Goal: Complete Application Form: Complete application form

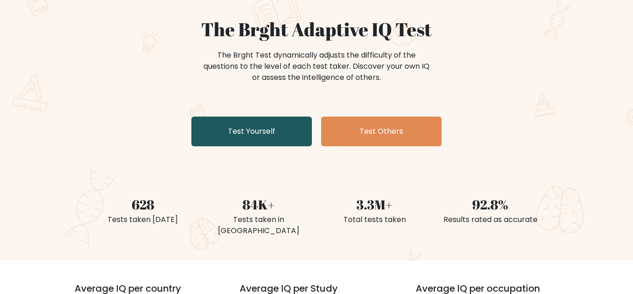
scroll to position [72, 0]
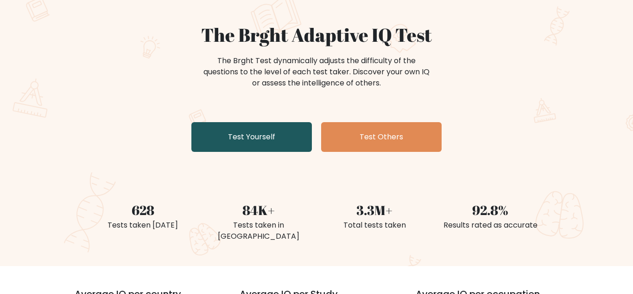
click at [279, 144] on link "Test Yourself" at bounding box center [252, 137] width 121 height 30
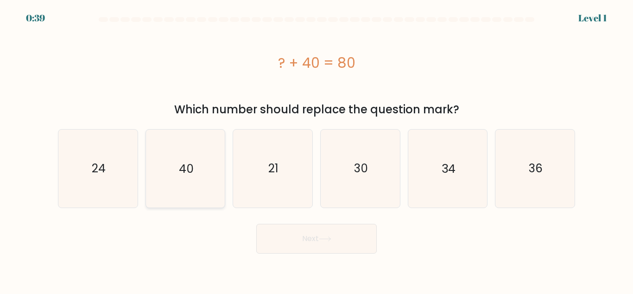
click at [173, 173] on icon "40" at bounding box center [185, 167] width 77 height 77
click at [317, 149] on input "b. 40" at bounding box center [317, 148] width 0 height 2
radio input "true"
click at [338, 234] on button "Next" at bounding box center [316, 239] width 121 height 30
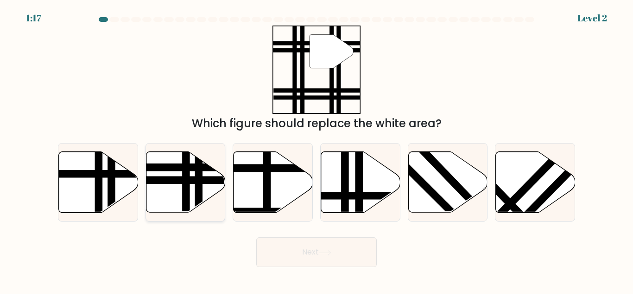
click at [179, 196] on icon at bounding box center [185, 182] width 79 height 61
click at [317, 149] on input "b." at bounding box center [317, 148] width 0 height 2
radio input "true"
click at [317, 270] on body "1:16 Level 2" at bounding box center [316, 147] width 633 height 294
click at [309, 253] on button "Next" at bounding box center [316, 252] width 121 height 30
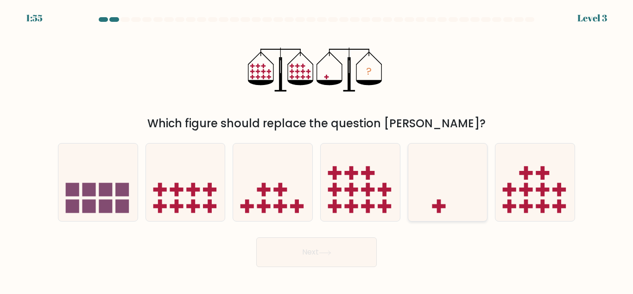
click at [460, 198] on icon at bounding box center [448, 181] width 79 height 65
click at [317, 149] on input "e." at bounding box center [317, 148] width 0 height 2
radio input "true"
click at [320, 263] on button "Next" at bounding box center [316, 252] width 121 height 30
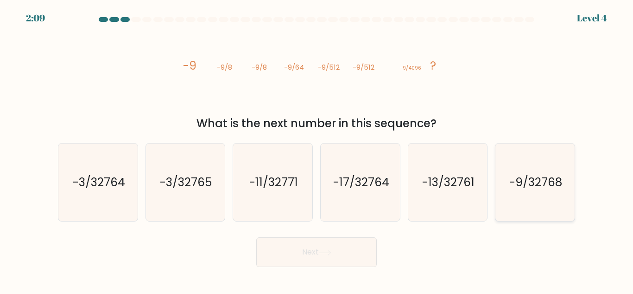
click at [525, 189] on text "-9/32768" at bounding box center [536, 182] width 53 height 16
click at [317, 149] on input "f. -9/32768" at bounding box center [317, 148] width 0 height 2
radio input "true"
click at [272, 247] on button "Next" at bounding box center [316, 252] width 121 height 30
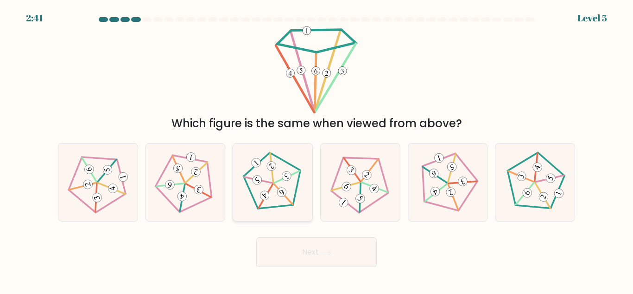
click at [295, 182] on icon at bounding box center [273, 182] width 62 height 62
click at [317, 149] on input "c." at bounding box center [317, 148] width 0 height 2
radio input "true"
click at [321, 265] on button "Next" at bounding box center [316, 252] width 121 height 30
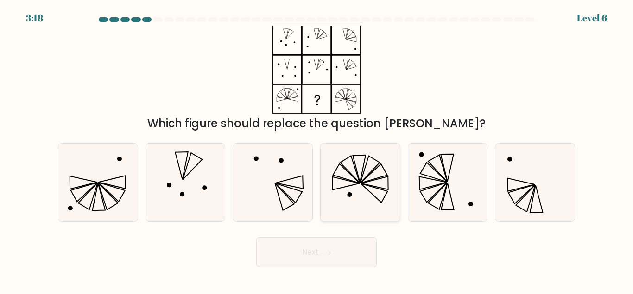
click at [380, 185] on icon at bounding box center [360, 181] width 77 height 77
click at [317, 149] on input "d." at bounding box center [317, 148] width 0 height 2
radio input "true"
click at [331, 256] on button "Next" at bounding box center [316, 252] width 121 height 30
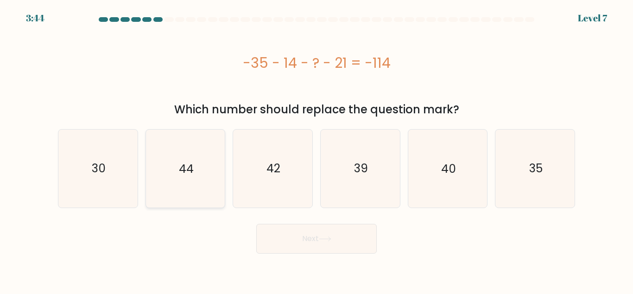
click at [169, 155] on icon "44" at bounding box center [185, 167] width 77 height 77
click at [317, 149] on input "b. 44" at bounding box center [317, 148] width 0 height 2
radio input "true"
click at [290, 233] on button "Next" at bounding box center [316, 239] width 121 height 30
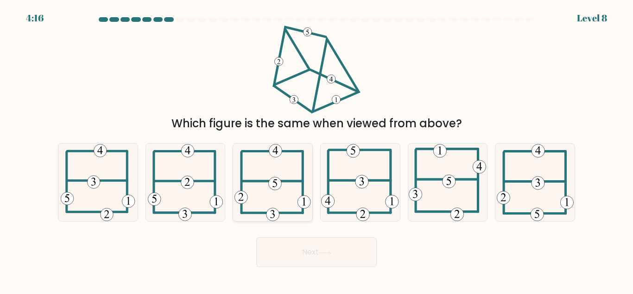
click at [287, 189] on icon at bounding box center [273, 181] width 77 height 77
click at [317, 149] on input "c." at bounding box center [317, 148] width 0 height 2
radio input "true"
click at [305, 255] on button "Next" at bounding box center [316, 252] width 121 height 30
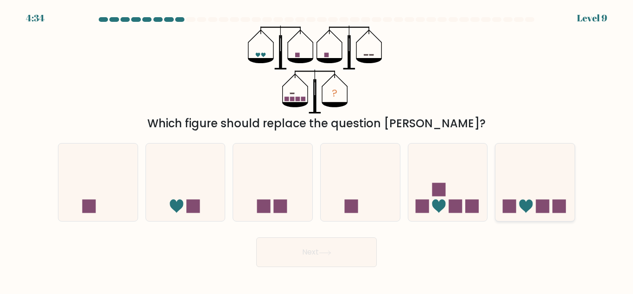
click at [517, 203] on icon at bounding box center [535, 181] width 79 height 65
click at [317, 149] on input "f." at bounding box center [317, 148] width 0 height 2
radio input "true"
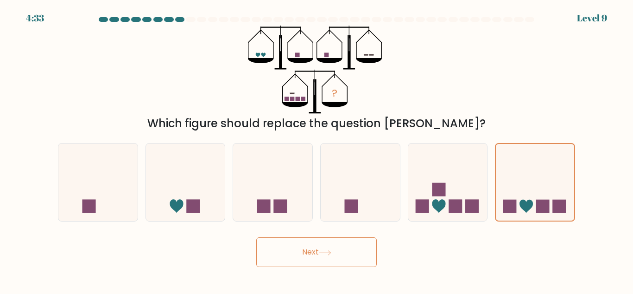
click at [309, 255] on button "Next" at bounding box center [316, 252] width 121 height 30
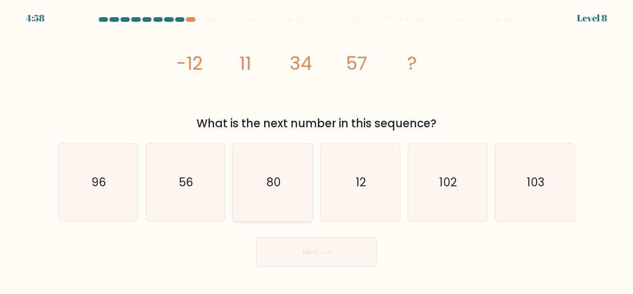
click at [273, 184] on text "80" at bounding box center [274, 182] width 14 height 16
click at [317, 149] on input "c. 80" at bounding box center [317, 148] width 0 height 2
radio input "true"
click at [305, 257] on button "Next" at bounding box center [316, 252] width 121 height 30
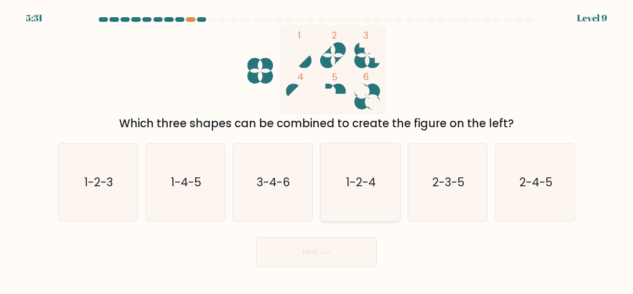
click at [358, 186] on text "1-2-4" at bounding box center [361, 182] width 30 height 16
click at [317, 149] on input "d. 1-2-4" at bounding box center [317, 148] width 0 height 2
radio input "true"
click at [291, 257] on button "Next" at bounding box center [316, 252] width 121 height 30
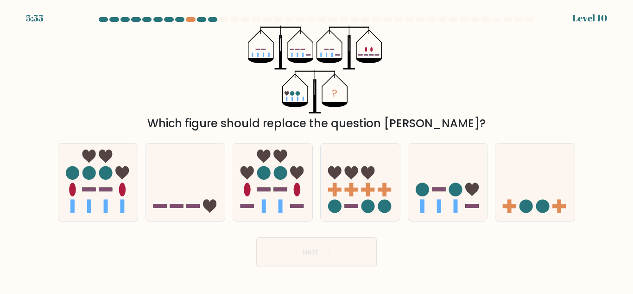
click at [188, 16] on div "5:55 Level 10" at bounding box center [316, 12] width 633 height 25
click at [190, 19] on div at bounding box center [190, 19] width 9 height 5
click at [211, 19] on div at bounding box center [212, 19] width 9 height 5
click at [420, 174] on icon at bounding box center [448, 181] width 79 height 65
click at [317, 149] on input "e." at bounding box center [317, 148] width 0 height 2
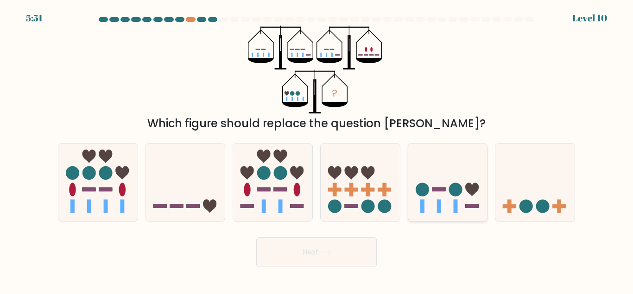
radio input "true"
click at [297, 263] on button "Next" at bounding box center [316, 252] width 121 height 30
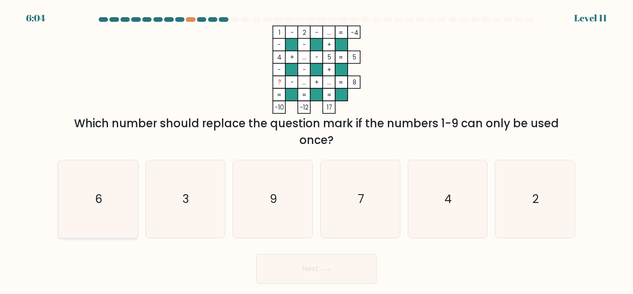
click at [108, 206] on icon "6" at bounding box center [97, 198] width 77 height 77
click at [317, 149] on input "a. 6" at bounding box center [317, 148] width 0 height 2
radio input "true"
click at [304, 267] on button "Next" at bounding box center [316, 269] width 121 height 30
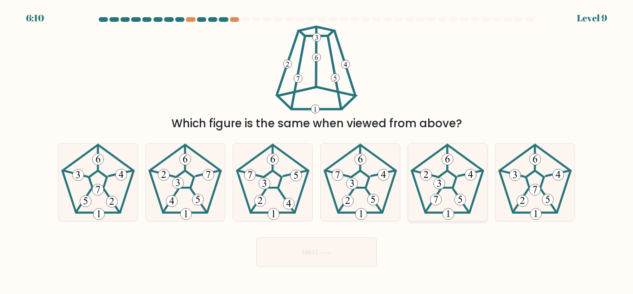
click at [432, 192] on icon at bounding box center [447, 181] width 77 height 77
click at [317, 149] on input "e." at bounding box center [317, 148] width 0 height 2
radio input "true"
click at [279, 261] on button "Next" at bounding box center [316, 252] width 121 height 30
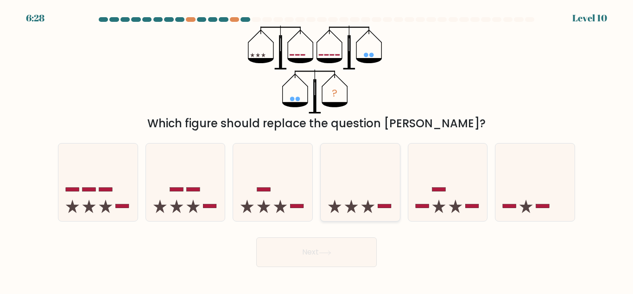
click at [384, 209] on icon at bounding box center [360, 181] width 79 height 65
click at [317, 149] on input "d." at bounding box center [317, 148] width 0 height 2
radio input "true"
click at [313, 262] on button "Next" at bounding box center [316, 252] width 121 height 30
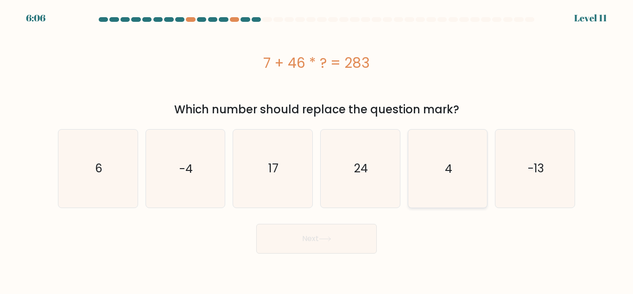
click at [462, 159] on icon "4" at bounding box center [447, 167] width 77 height 77
click at [317, 149] on input "e. 4" at bounding box center [317, 148] width 0 height 2
radio input "true"
click at [124, 164] on icon "6" at bounding box center [97, 167] width 77 height 77
click at [317, 149] on input "a. 6" at bounding box center [317, 148] width 0 height 2
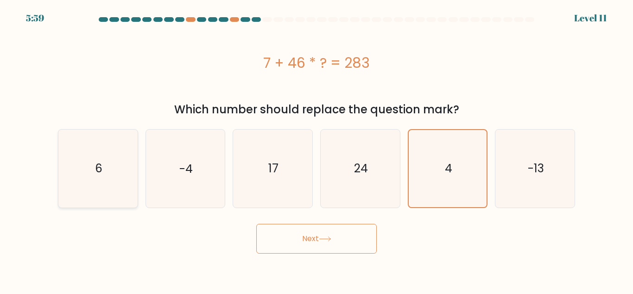
radio input "true"
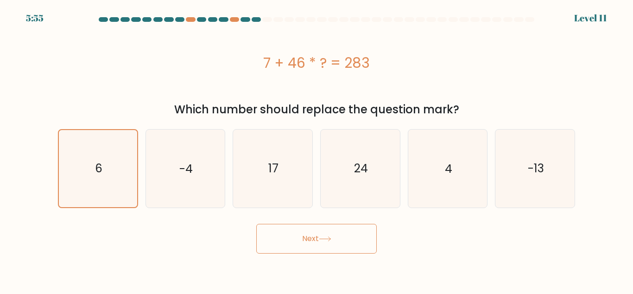
click at [303, 251] on button "Next" at bounding box center [316, 239] width 121 height 30
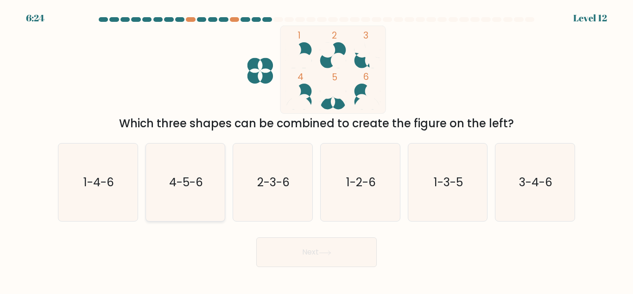
click at [156, 192] on icon "4-5-6" at bounding box center [185, 181] width 77 height 77
click at [317, 149] on input "b. 4-5-6" at bounding box center [317, 148] width 0 height 2
radio input "true"
click at [315, 245] on button "Next" at bounding box center [316, 252] width 121 height 30
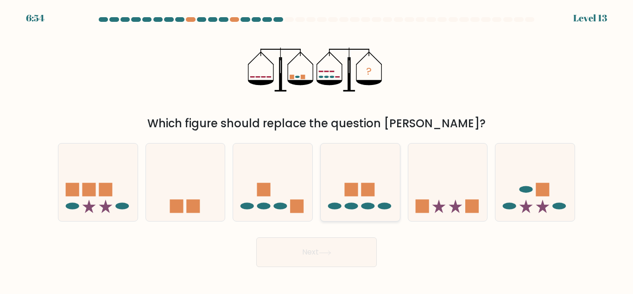
click at [340, 195] on icon at bounding box center [360, 181] width 79 height 65
click at [317, 149] on input "d." at bounding box center [317, 148] width 0 height 2
radio input "true"
click at [300, 259] on button "Next" at bounding box center [316, 252] width 121 height 30
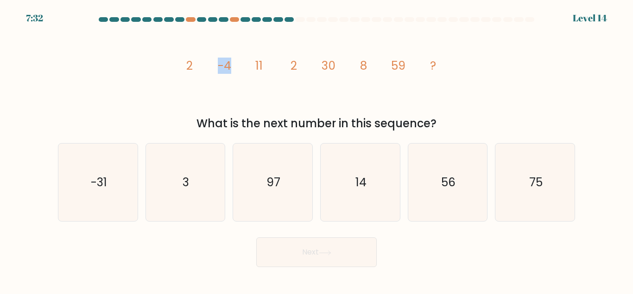
drag, startPoint x: 192, startPoint y: 71, endPoint x: 241, endPoint y: 72, distance: 48.7
click at [241, 72] on icon "image/svg+xml 2 -4 11 2 30 8 59 ?" at bounding box center [317, 70] width 278 height 88
click at [240, 71] on icon "image/svg+xml 2 -4 11 2 30 8 59 ?" at bounding box center [317, 70] width 278 height 88
drag, startPoint x: 257, startPoint y: 72, endPoint x: 273, endPoint y: 73, distance: 16.3
click at [273, 73] on icon "image/svg+xml 2 -4 11 2 30 8 59 ?" at bounding box center [317, 70] width 278 height 88
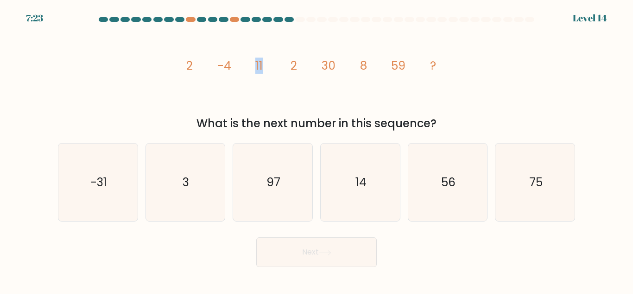
click at [273, 73] on icon "image/svg+xml 2 -4 11 2 30 8 59 ?" at bounding box center [317, 70] width 278 height 88
click at [101, 174] on text "-31" at bounding box center [98, 182] width 16 height 16
click at [317, 149] on input "a. -31" at bounding box center [317, 148] width 0 height 2
radio input "true"
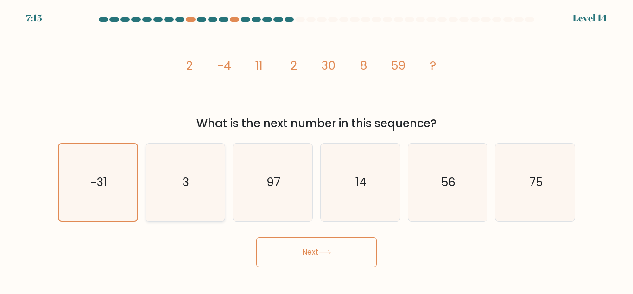
click at [223, 201] on icon "3" at bounding box center [185, 181] width 77 height 77
click at [317, 149] on input "b. 3" at bounding box center [317, 148] width 0 height 2
radio input "true"
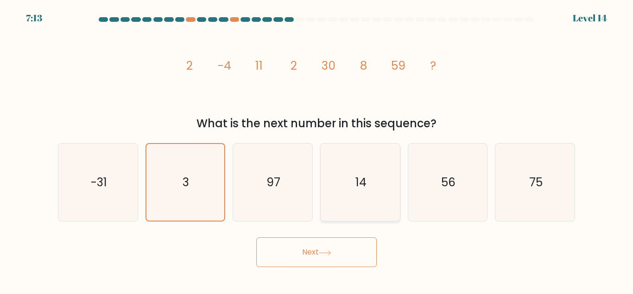
click at [345, 201] on icon "14" at bounding box center [360, 181] width 77 height 77
click at [317, 149] on input "d. 14" at bounding box center [317, 148] width 0 height 2
radio input "true"
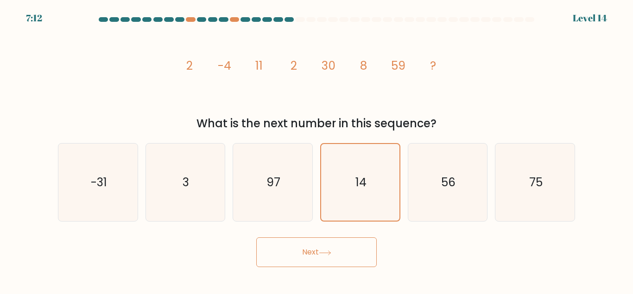
click at [320, 253] on button "Next" at bounding box center [316, 252] width 121 height 30
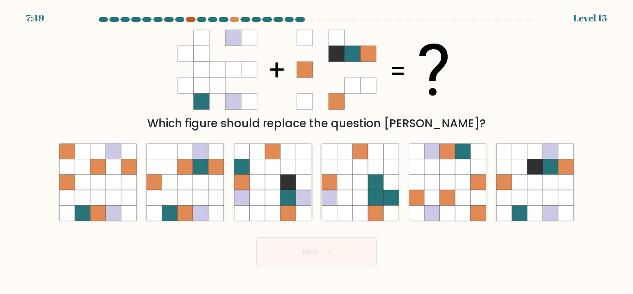
click at [193, 19] on div at bounding box center [190, 19] width 9 height 5
click at [528, 166] on icon at bounding box center [535, 166] width 15 height 15
click at [317, 149] on input "f." at bounding box center [317, 148] width 0 height 2
radio input "true"
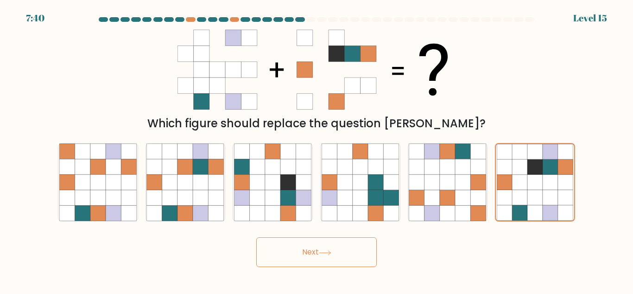
click at [329, 259] on button "Next" at bounding box center [316, 252] width 121 height 30
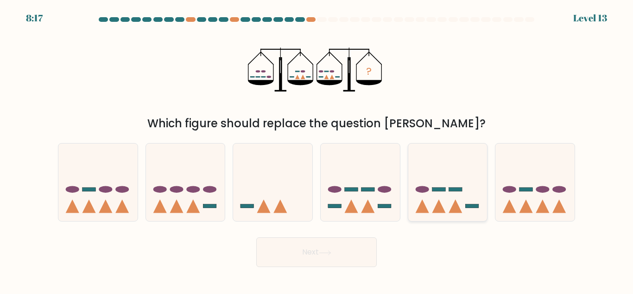
click at [442, 206] on icon at bounding box center [438, 205] width 13 height 13
click at [317, 149] on input "e." at bounding box center [317, 148] width 0 height 2
radio input "true"
click at [299, 259] on button "Next" at bounding box center [316, 252] width 121 height 30
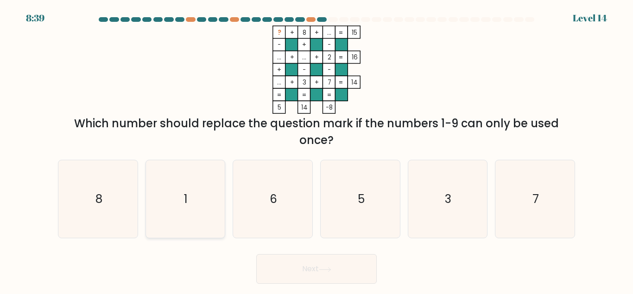
click at [205, 199] on icon "1" at bounding box center [185, 198] width 77 height 77
click at [317, 149] on input "b. 1" at bounding box center [317, 148] width 0 height 2
radio input "true"
click at [272, 203] on text "6" at bounding box center [273, 199] width 7 height 16
click at [317, 149] on input "c. 6" at bounding box center [317, 148] width 0 height 2
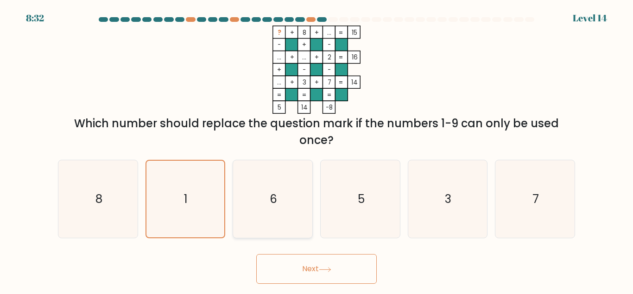
radio input "true"
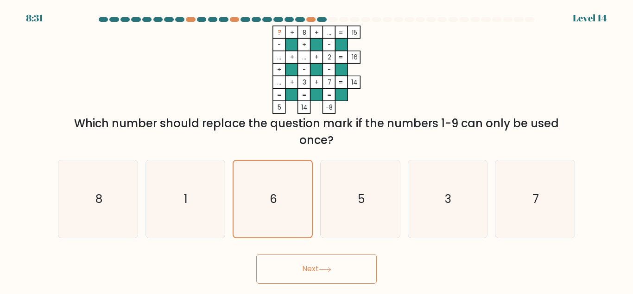
click at [309, 274] on button "Next" at bounding box center [316, 269] width 121 height 30
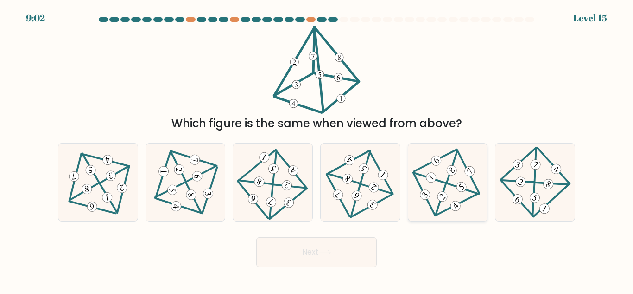
click at [429, 200] on icon at bounding box center [448, 182] width 64 height 62
click at [317, 149] on input "e." at bounding box center [317, 148] width 0 height 2
radio input "true"
click at [349, 246] on button "Next" at bounding box center [316, 252] width 121 height 30
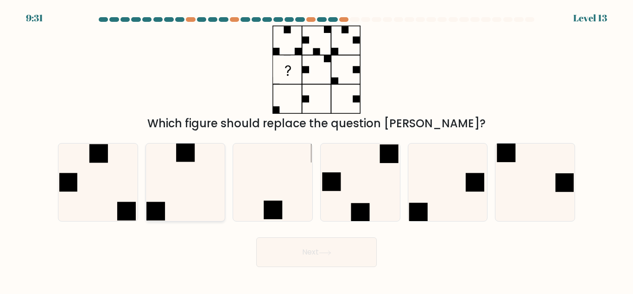
click at [212, 166] on icon at bounding box center [185, 181] width 77 height 77
click at [317, 149] on input "b." at bounding box center [317, 148] width 0 height 2
radio input "true"
click at [443, 185] on icon at bounding box center [447, 181] width 77 height 77
click at [317, 149] on input "e." at bounding box center [317, 148] width 0 height 2
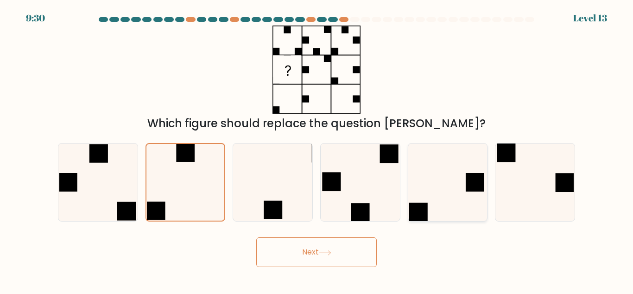
radio input "true"
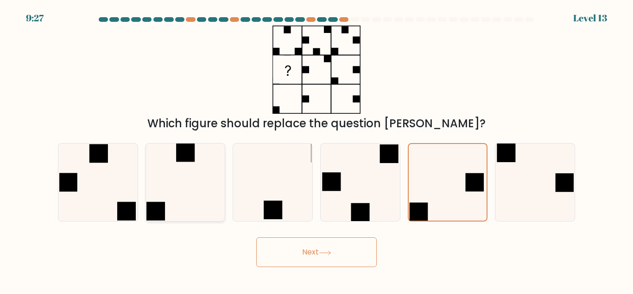
click at [197, 197] on icon at bounding box center [185, 181] width 77 height 77
click at [317, 149] on input "b." at bounding box center [317, 148] width 0 height 2
radio input "true"
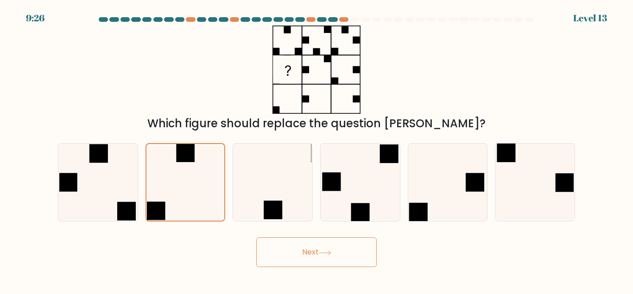
click at [310, 250] on button "Next" at bounding box center [316, 252] width 121 height 30
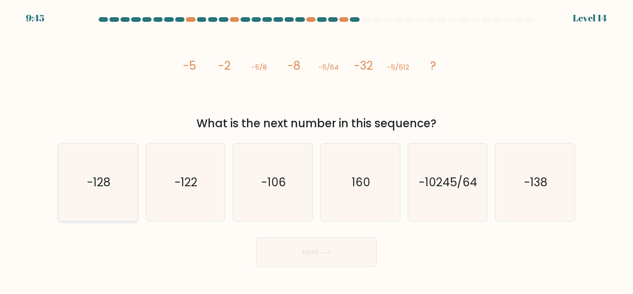
click at [121, 175] on icon "-128" at bounding box center [97, 181] width 77 height 77
click at [317, 149] on input "a. -128" at bounding box center [317, 148] width 0 height 2
radio input "true"
click at [299, 242] on button "Next" at bounding box center [316, 252] width 121 height 30
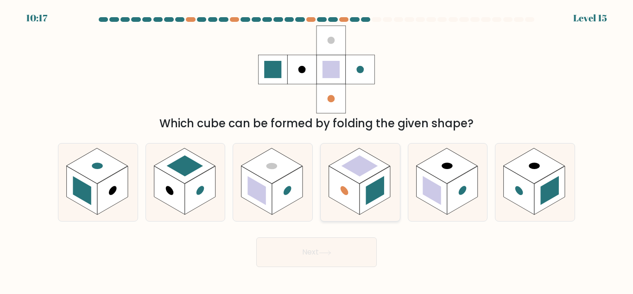
click at [355, 202] on rect at bounding box center [344, 190] width 31 height 49
click at [317, 149] on input "d." at bounding box center [317, 148] width 0 height 2
radio input "true"
click at [352, 244] on button "Next" at bounding box center [316, 252] width 121 height 30
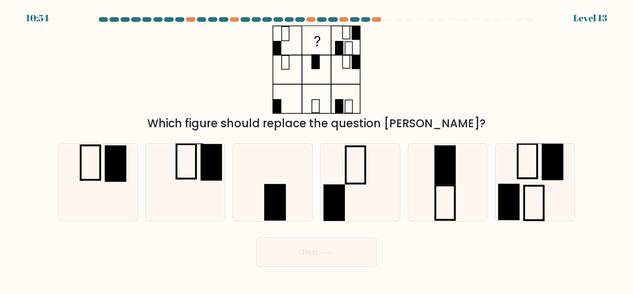
click at [341, 221] on form at bounding box center [316, 141] width 633 height 249
click at [346, 209] on icon at bounding box center [360, 181] width 77 height 77
click at [317, 149] on input "d." at bounding box center [317, 148] width 0 height 2
radio input "true"
click at [524, 184] on icon at bounding box center [535, 181] width 77 height 77
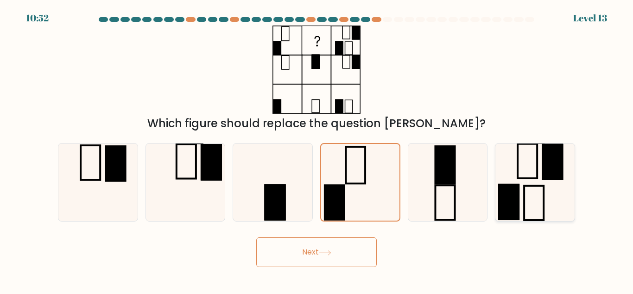
click at [317, 149] on input "f." at bounding box center [317, 148] width 0 height 2
radio input "true"
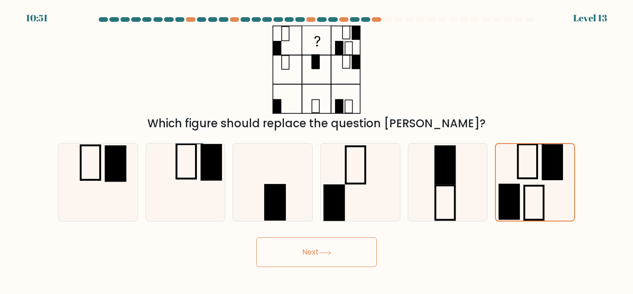
click at [313, 179] on div "c." at bounding box center [273, 182] width 88 height 78
click at [344, 176] on icon at bounding box center [360, 181] width 77 height 77
click at [317, 149] on input "d." at bounding box center [317, 148] width 0 height 2
radio input "true"
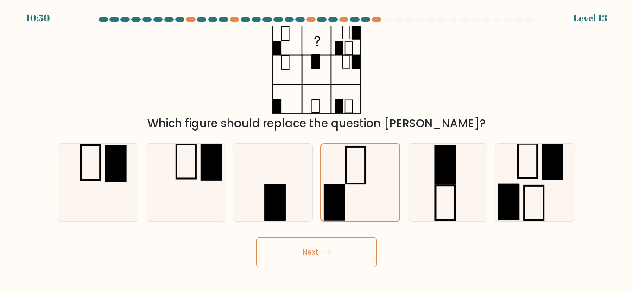
click at [335, 259] on button "Next" at bounding box center [316, 252] width 121 height 30
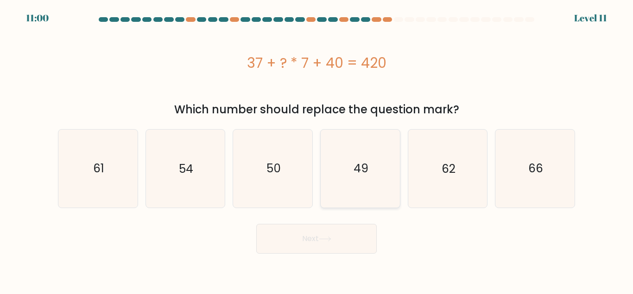
click at [343, 170] on icon "49" at bounding box center [360, 167] width 77 height 77
click at [317, 149] on input "d. 49" at bounding box center [317, 148] width 0 height 2
radio input "true"
click at [325, 233] on button "Next" at bounding box center [316, 239] width 121 height 30
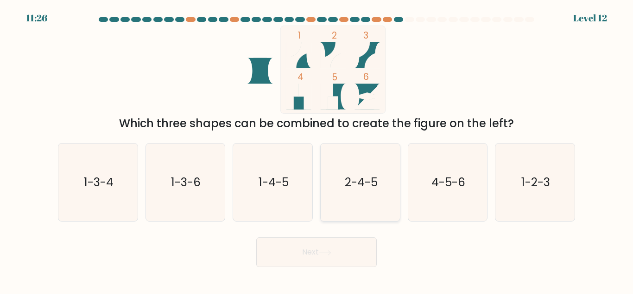
click at [352, 204] on icon "2-4-5" at bounding box center [360, 181] width 77 height 77
click at [317, 149] on input "d. 2-4-5" at bounding box center [317, 148] width 0 height 2
radio input "true"
click at [310, 257] on button "Next" at bounding box center [316, 252] width 121 height 30
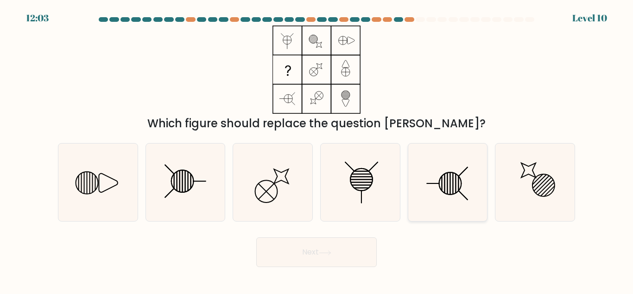
click at [447, 187] on icon at bounding box center [447, 181] width 77 height 77
click at [317, 149] on input "e." at bounding box center [317, 148] width 0 height 2
radio input "true"
click at [216, 198] on icon at bounding box center [185, 181] width 77 height 77
click at [317, 149] on input "b." at bounding box center [317, 148] width 0 height 2
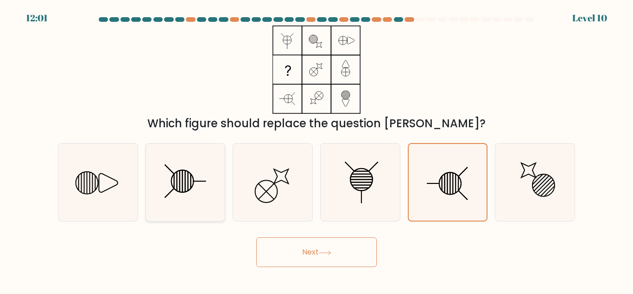
radio input "true"
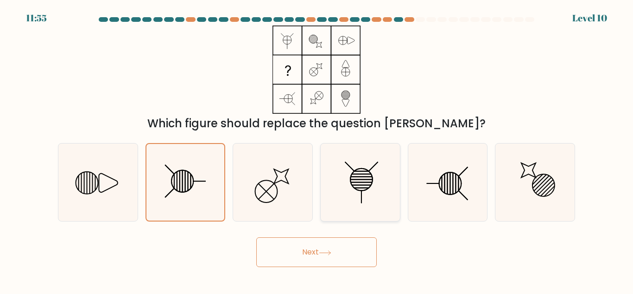
click at [379, 213] on icon at bounding box center [360, 181] width 77 height 77
click at [317, 149] on input "d." at bounding box center [317, 148] width 0 height 2
radio input "true"
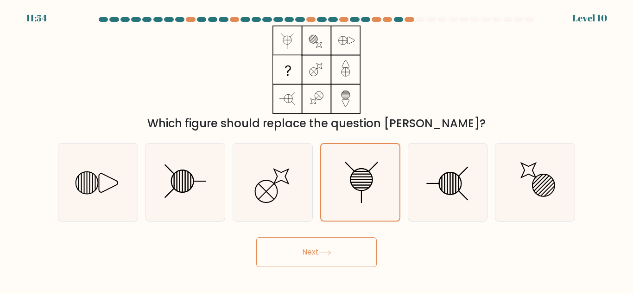
click at [353, 242] on button "Next" at bounding box center [316, 252] width 121 height 30
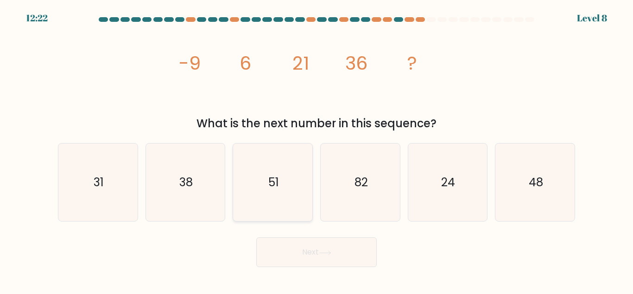
click at [267, 192] on icon "51" at bounding box center [272, 181] width 77 height 77
click at [317, 149] on input "c. 51" at bounding box center [317, 148] width 0 height 2
radio input "true"
click at [307, 248] on button "Next" at bounding box center [316, 252] width 121 height 30
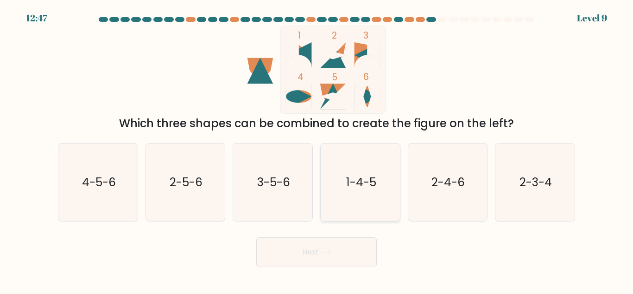
click at [395, 195] on icon "1-4-5" at bounding box center [360, 181] width 77 height 77
click at [317, 149] on input "d. 1-4-5" at bounding box center [317, 148] width 0 height 2
radio input "true"
click at [280, 167] on icon "3-5-6" at bounding box center [272, 181] width 77 height 77
click at [317, 149] on input "c. 3-5-6" at bounding box center [317, 148] width 0 height 2
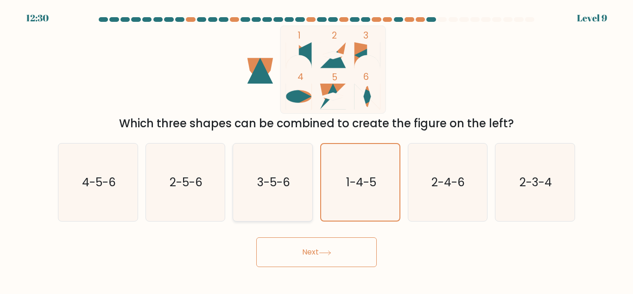
radio input "true"
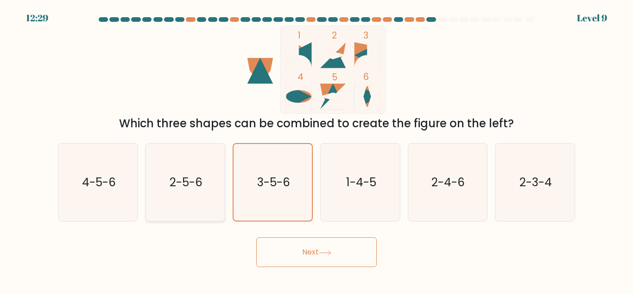
click at [225, 181] on div "2-5-6" at bounding box center [186, 182] width 80 height 78
click at [317, 149] on input "b. 2-5-6" at bounding box center [317, 148] width 0 height 2
radio input "true"
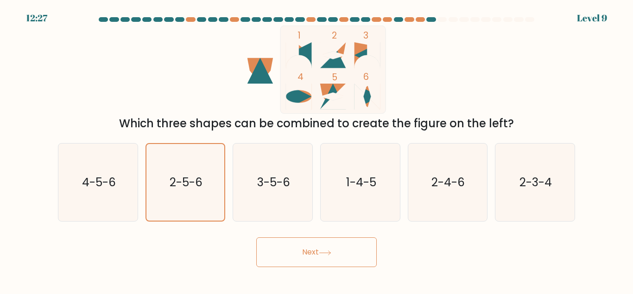
click at [342, 263] on button "Next" at bounding box center [316, 252] width 121 height 30
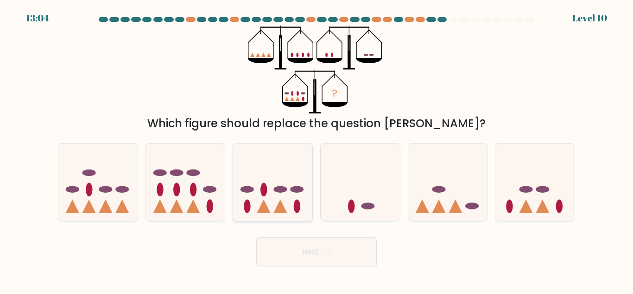
click at [288, 214] on icon at bounding box center [272, 181] width 79 height 65
click at [317, 149] on input "c." at bounding box center [317, 148] width 0 height 2
radio input "true"
click at [326, 261] on button "Next" at bounding box center [316, 252] width 121 height 30
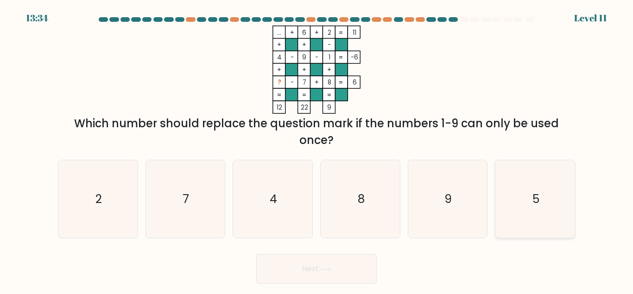
click at [557, 193] on icon "5" at bounding box center [535, 198] width 77 height 77
click at [317, 149] on input "f. 5" at bounding box center [317, 148] width 0 height 2
radio input "true"
click at [340, 266] on button "Next" at bounding box center [316, 269] width 121 height 30
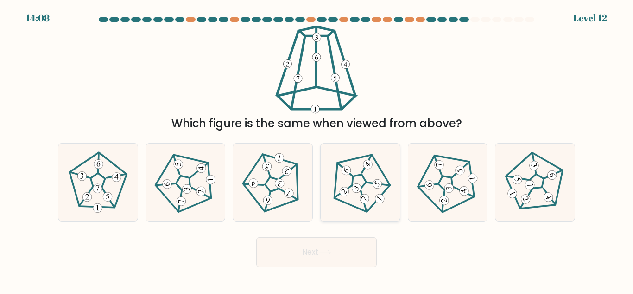
click at [361, 198] on 664 at bounding box center [364, 198] width 13 height 13
click at [317, 149] on input "d." at bounding box center [317, 148] width 0 height 2
radio input "true"
click at [340, 249] on button "Next" at bounding box center [316, 252] width 121 height 30
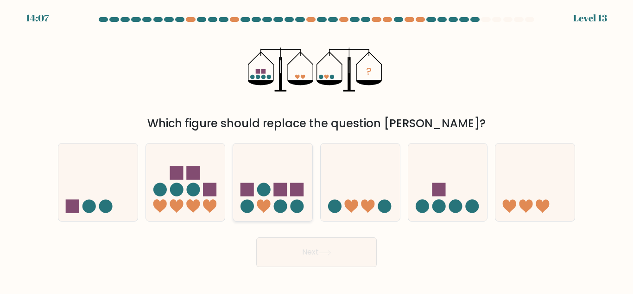
click at [294, 205] on circle at bounding box center [297, 205] width 13 height 13
click at [317, 149] on input "c." at bounding box center [317, 148] width 0 height 2
radio input "true"
click at [283, 257] on button "Next" at bounding box center [316, 252] width 121 height 30
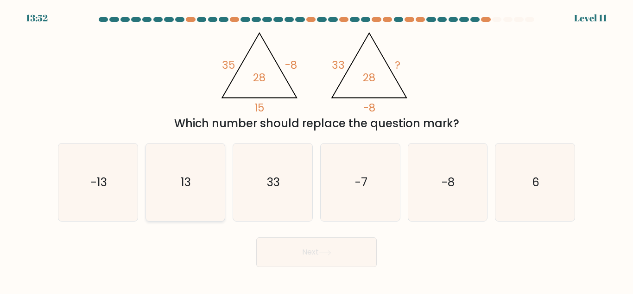
click at [180, 195] on icon "13" at bounding box center [185, 181] width 77 height 77
click at [317, 149] on input "b. 13" at bounding box center [317, 148] width 0 height 2
radio input "true"
click at [306, 254] on button "Next" at bounding box center [316, 252] width 121 height 30
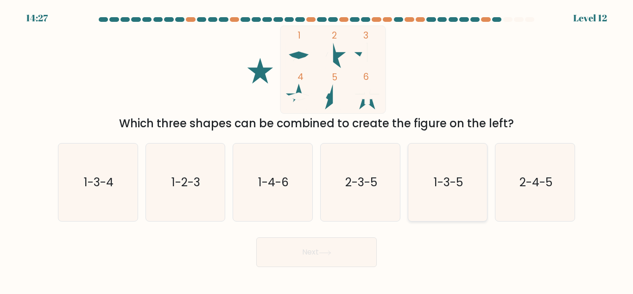
click at [413, 192] on icon "1-3-5" at bounding box center [447, 181] width 77 height 77
click at [317, 149] on input "e. 1-3-5" at bounding box center [317, 148] width 0 height 2
radio input "true"
click at [279, 176] on text "1-4-6" at bounding box center [273, 182] width 31 height 16
click at [317, 149] on input "c. 1-4-6" at bounding box center [317, 148] width 0 height 2
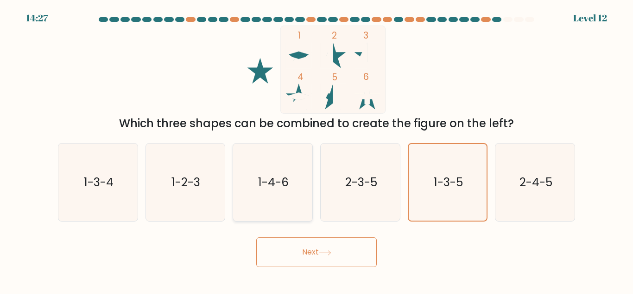
radio input "true"
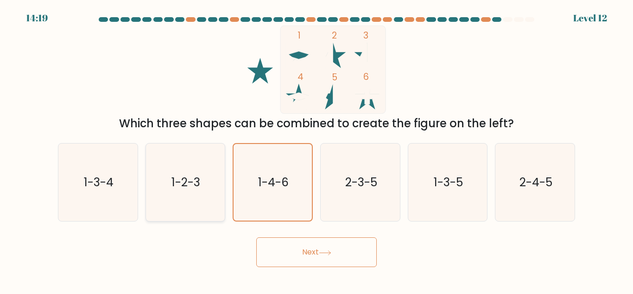
click at [148, 168] on icon "1-2-3" at bounding box center [185, 181] width 77 height 77
click at [317, 149] on input "b. 1-2-3" at bounding box center [317, 148] width 0 height 2
radio input "true"
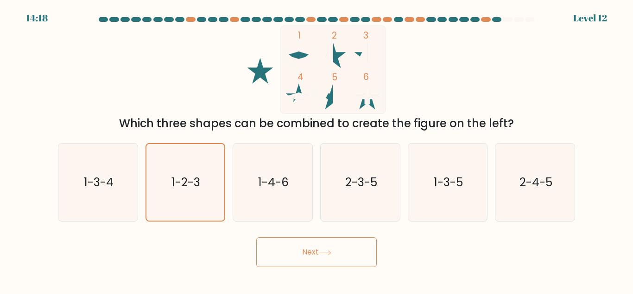
click at [269, 249] on button "Next" at bounding box center [316, 252] width 121 height 30
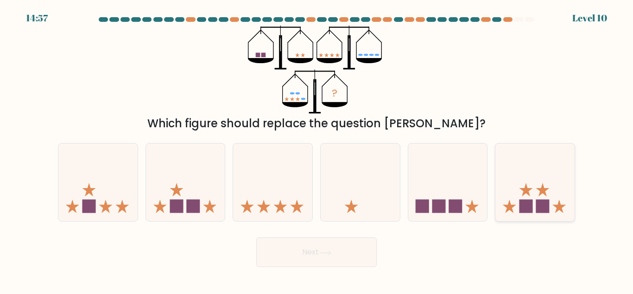
click at [552, 174] on icon at bounding box center [535, 181] width 79 height 65
click at [317, 149] on input "f." at bounding box center [317, 148] width 0 height 2
radio input "true"
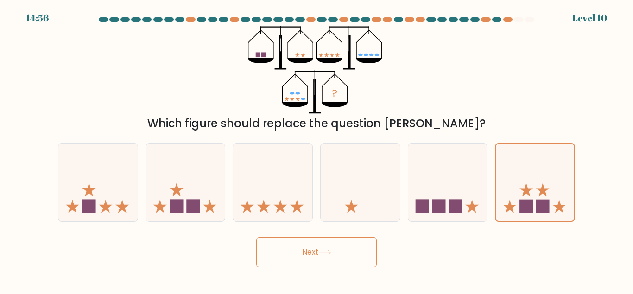
click at [285, 253] on button "Next" at bounding box center [316, 252] width 121 height 30
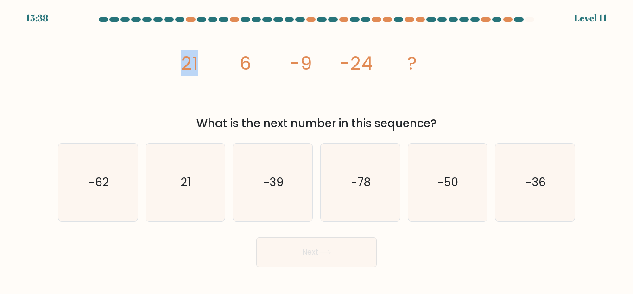
drag, startPoint x: 185, startPoint y: 60, endPoint x: 228, endPoint y: 70, distance: 44.6
click at [228, 70] on icon "image/svg+xml 21 6 -9 -24 ?" at bounding box center [317, 70] width 278 height 88
click at [270, 159] on icon "-39" at bounding box center [272, 181] width 77 height 77
click at [317, 149] on input "c. -39" at bounding box center [317, 148] width 0 height 2
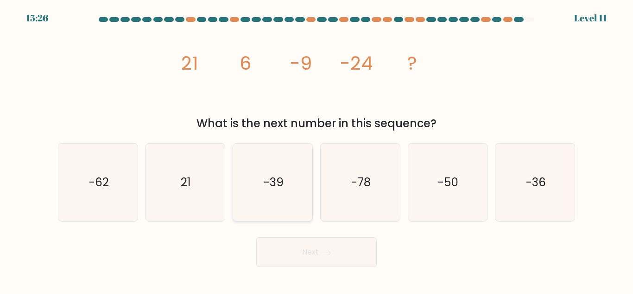
radio input "true"
click at [304, 256] on button "Next" at bounding box center [316, 252] width 121 height 30
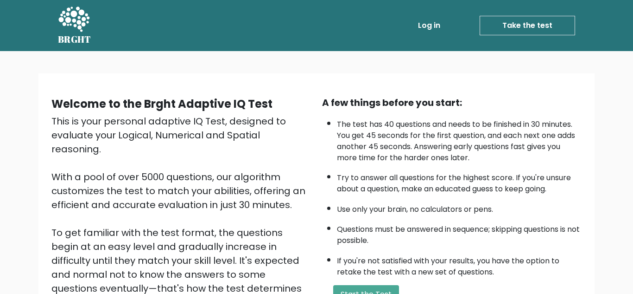
scroll to position [129, 0]
click at [384, 285] on button "Start the Test" at bounding box center [366, 294] width 66 height 19
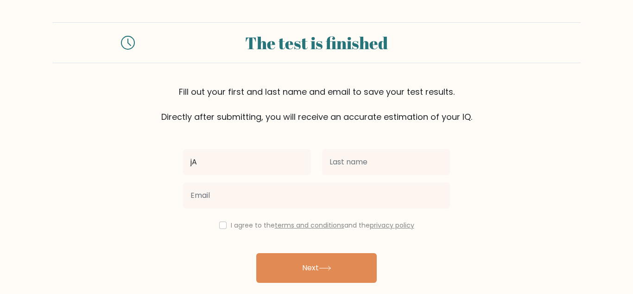
type input "j"
type input "Jack"
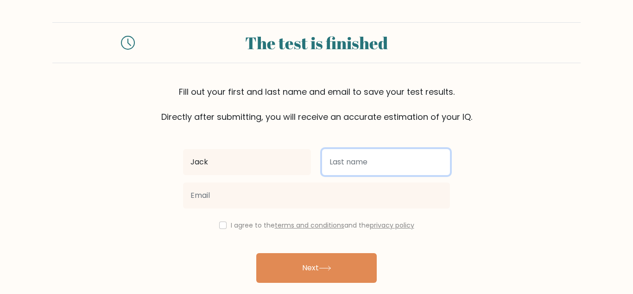
click at [376, 166] on input "text" at bounding box center [386, 162] width 128 height 26
type input "Dallard"
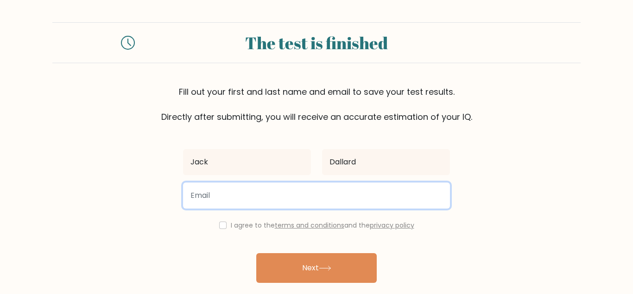
click at [269, 189] on input "email" at bounding box center [316, 195] width 267 height 26
type input "jjdallard2011@gmail.com"
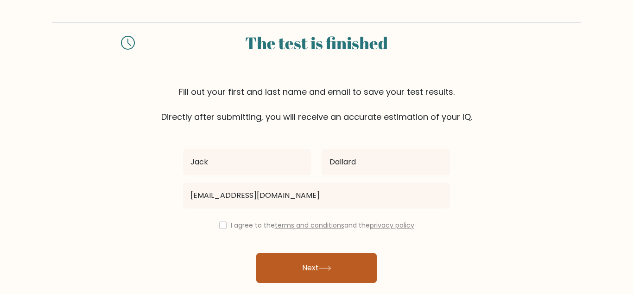
click at [296, 266] on button "Next" at bounding box center [316, 268] width 121 height 30
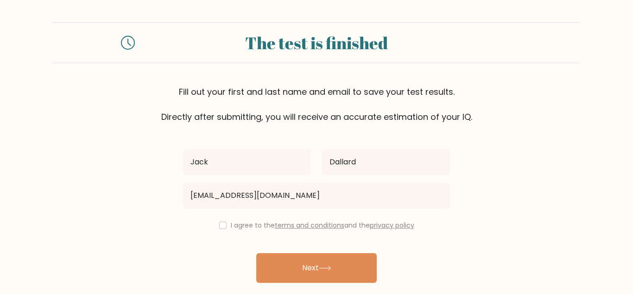
click at [225, 227] on div "I agree to the terms and conditions and the privacy policy" at bounding box center [317, 224] width 278 height 11
click at [221, 226] on input "checkbox" at bounding box center [222, 224] width 7 height 7
checkbox input "true"
click at [284, 250] on div "Jack Dallard jjdallard2011@gmail.com I agree to the terms and conditions and th…" at bounding box center [317, 213] width 278 height 180
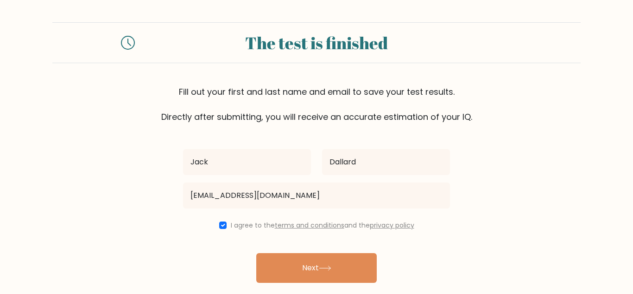
click at [285, 252] on div "Jack Dallard jjdallard2011@gmail.com I agree to the terms and conditions and th…" at bounding box center [317, 213] width 278 height 180
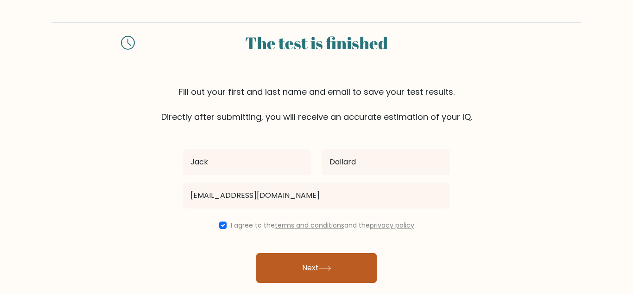
click at [288, 257] on button "Next" at bounding box center [316, 268] width 121 height 30
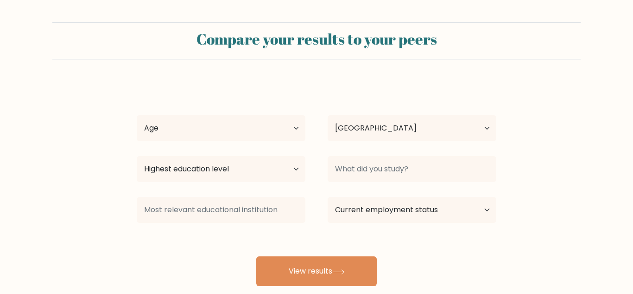
select select "GB"
click at [250, 174] on select "Highest education level No schooling Primary Lower Secondary Upper Secondary Oc…" at bounding box center [221, 169] width 169 height 26
select select "upper_secondary"
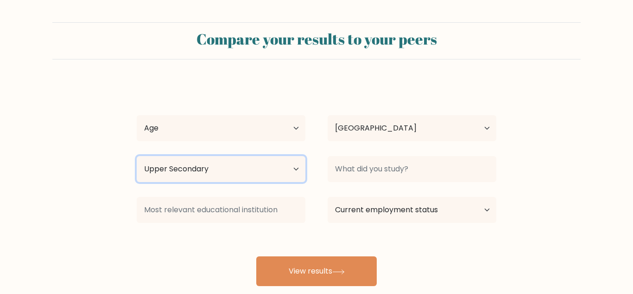
click at [137, 156] on select "Highest education level No schooling Primary Lower Secondary Upper Secondary Oc…" at bounding box center [221, 169] width 169 height 26
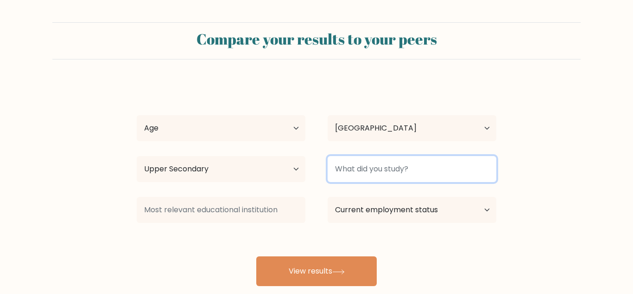
click at [395, 162] on input at bounding box center [412, 169] width 169 height 26
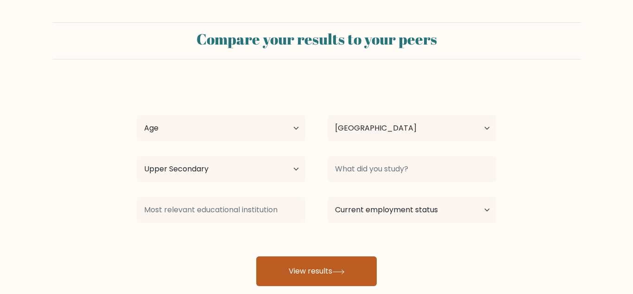
click at [329, 275] on button "View results" at bounding box center [316, 271] width 121 height 30
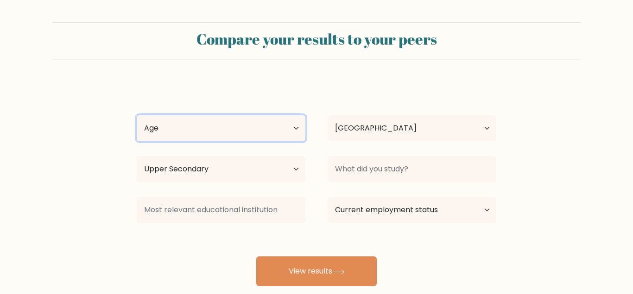
click at [249, 128] on select "Age Under 18 years old 18-24 years old 25-34 years old 35-44 years old 45-54 ye…" at bounding box center [221, 128] width 169 height 26
select select "min_18"
click at [137, 115] on select "Age Under 18 years old 18-24 years old 25-34 years old 35-44 years old 45-54 ye…" at bounding box center [221, 128] width 169 height 26
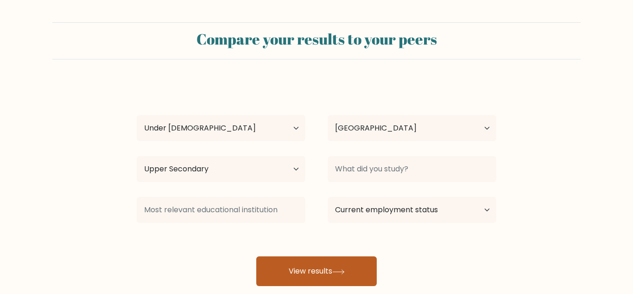
click at [321, 273] on button "View results" at bounding box center [316, 271] width 121 height 30
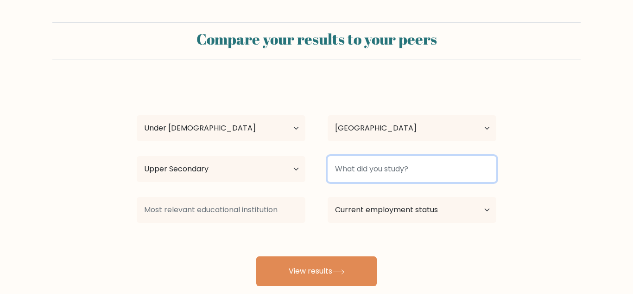
click at [378, 178] on input at bounding box center [412, 169] width 169 height 26
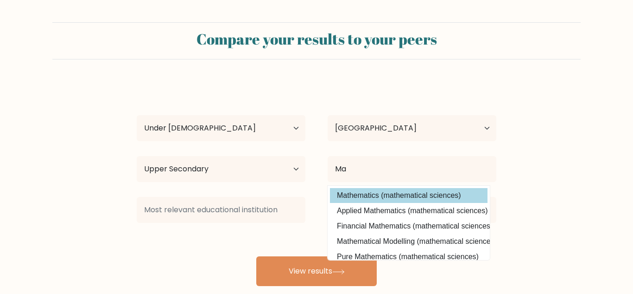
click at [452, 198] on option "Mathematics (mathematical sciences)" at bounding box center [409, 195] width 158 height 15
type input "Mathematics"
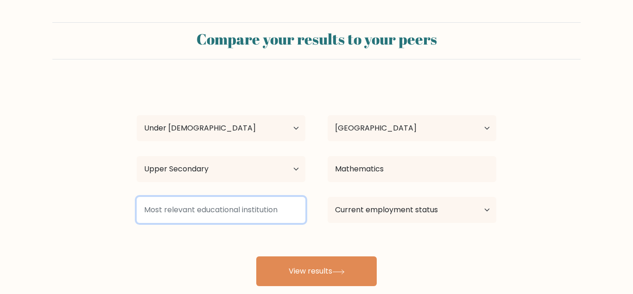
click at [173, 207] on input at bounding box center [221, 210] width 169 height 26
type input "A"
click at [272, 205] on input at bounding box center [221, 210] width 169 height 26
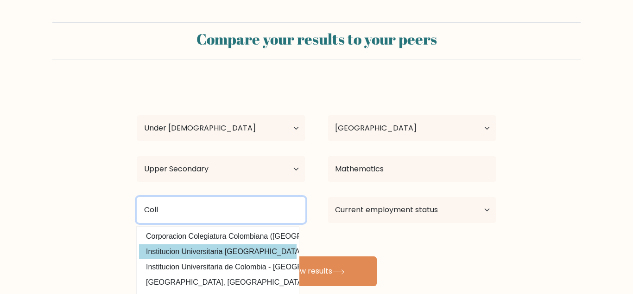
scroll to position [83, 0]
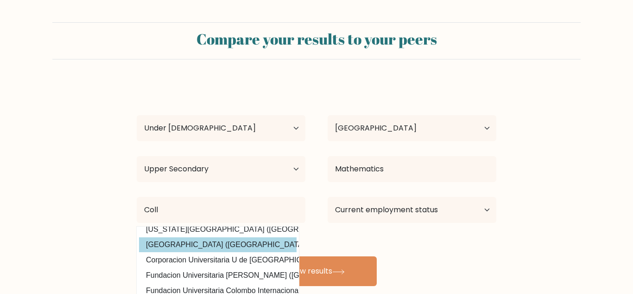
click at [270, 248] on option "Columbia College (United States)" at bounding box center [218, 244] width 158 height 15
type input "[GEOGRAPHIC_DATA]"
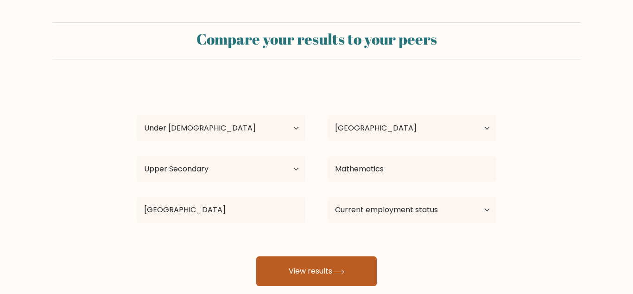
click at [313, 263] on button "View results" at bounding box center [316, 271] width 121 height 30
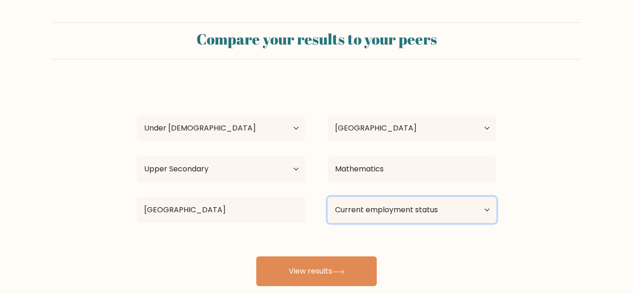
click at [364, 217] on select "Current employment status Employed Student Retired Other / prefer not to answer" at bounding box center [412, 210] width 169 height 26
click at [328, 197] on select "Current employment status Employed Student Retired Other / prefer not to answer" at bounding box center [412, 210] width 169 height 26
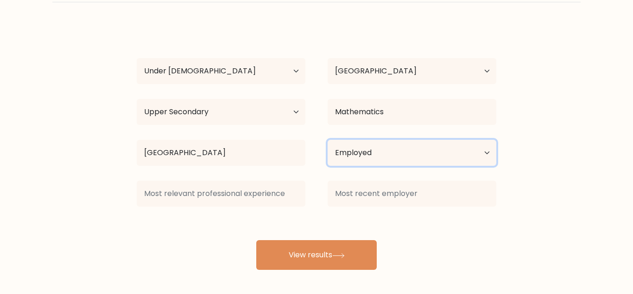
scroll to position [56, 0]
click at [372, 150] on select "Current employment status Employed Student Retired Other / prefer not to answer" at bounding box center [412, 154] width 169 height 26
select select "student"
click at [328, 141] on select "Current employment status Employed Student Retired Other / prefer not to answer" at bounding box center [412, 154] width 169 height 26
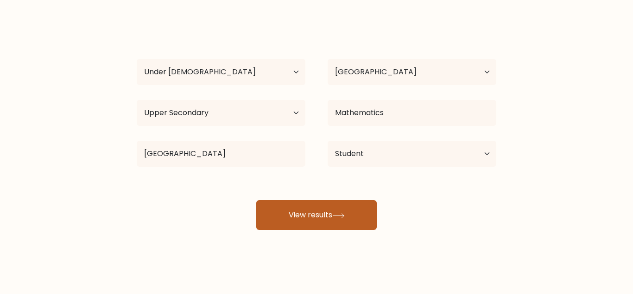
click at [358, 210] on button "View results" at bounding box center [316, 215] width 121 height 30
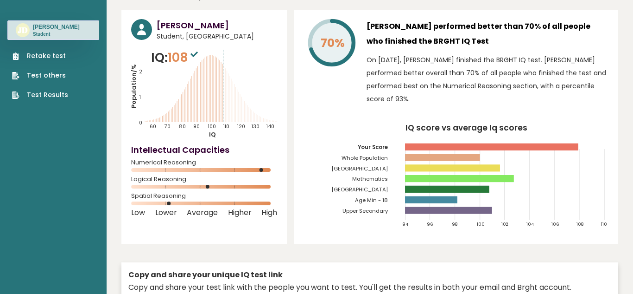
scroll to position [28, 0]
